Goal: Task Accomplishment & Management: Manage account settings

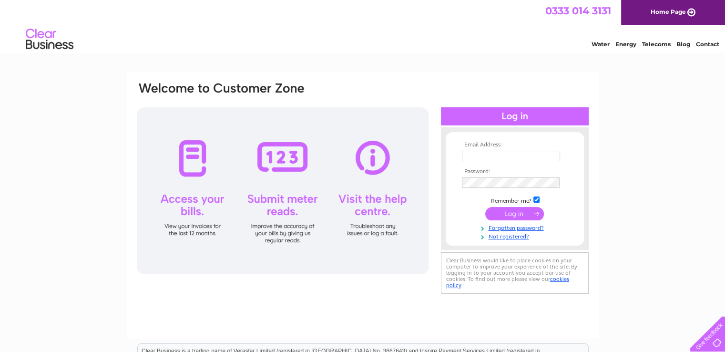
click at [473, 152] on input "text" at bounding box center [511, 156] width 98 height 10
type input "[EMAIL_ADDRESS][DOMAIN_NAME]"
click at [509, 214] on input "submit" at bounding box center [514, 213] width 59 height 13
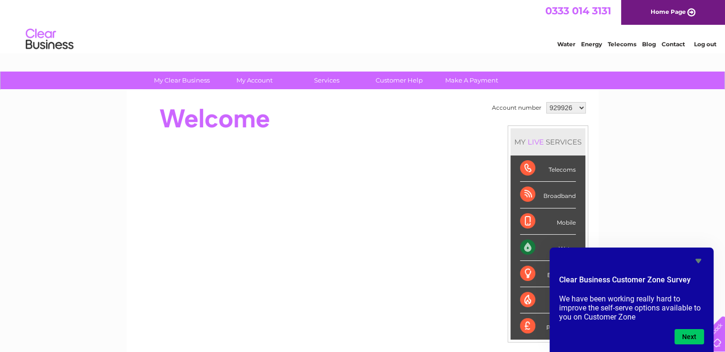
click at [579, 107] on select "929926 1079079 1079084 1080731" at bounding box center [566, 107] width 40 height 11
click at [546, 102] on select "929926 1079079 1079084 1080731" at bounding box center [566, 107] width 40 height 11
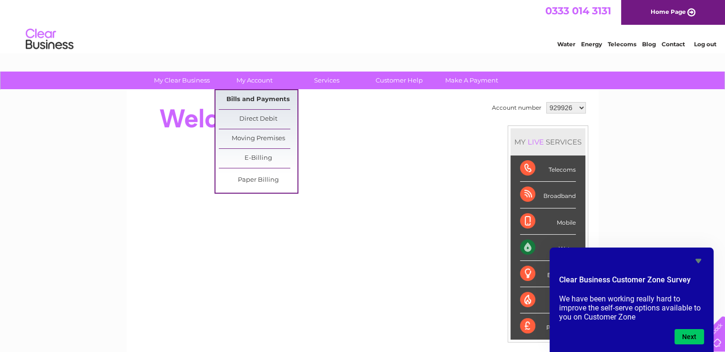
click at [261, 99] on link "Bills and Payments" at bounding box center [258, 99] width 79 height 19
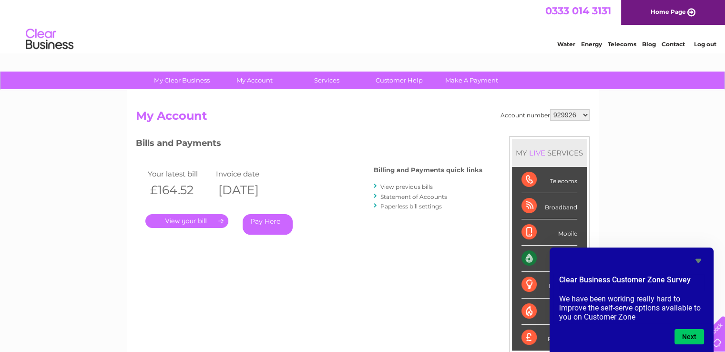
click at [702, 42] on link "Log out" at bounding box center [704, 44] width 22 height 7
